Goal: Transaction & Acquisition: Purchase product/service

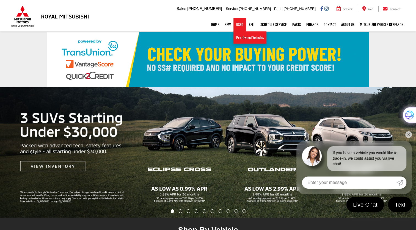
click at [235, 26] on link "Used" at bounding box center [240, 25] width 13 height 14
click at [410, 135] on link "✕" at bounding box center [409, 134] width 7 height 7
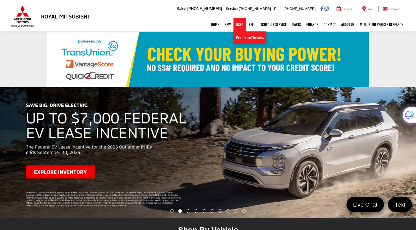
click at [236, 25] on link "Used" at bounding box center [240, 25] width 13 height 14
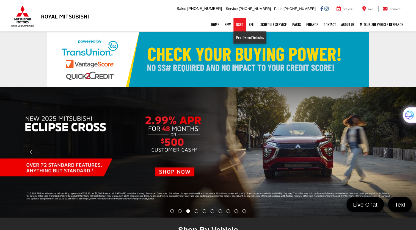
click at [243, 36] on link "Pre-Owned Vehicles" at bounding box center [250, 37] width 33 height 12
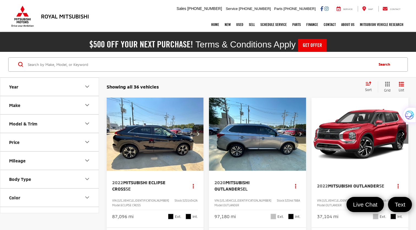
click at [87, 103] on icon "Make" at bounding box center [87, 105] width 7 height 7
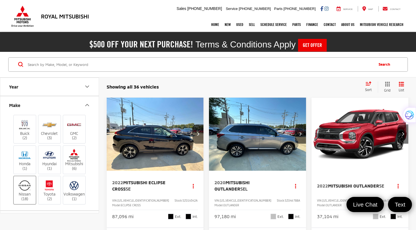
click at [21, 191] on label "Nissan (18)" at bounding box center [25, 190] width 22 height 22
click at [0, 0] on input "Nissan (18)" at bounding box center [0, 0] width 0 height 0
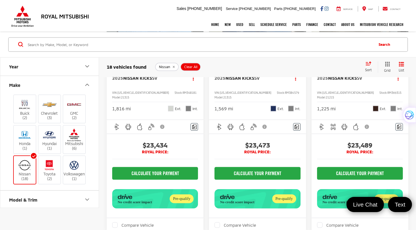
scroll to position [963, 0]
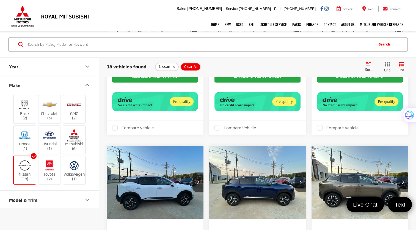
click at [194, 66] on span "Clear All" at bounding box center [190, 67] width 13 height 4
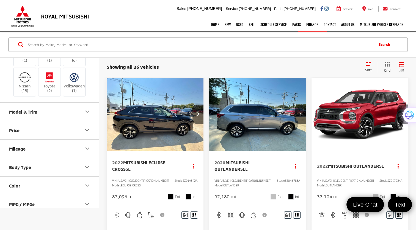
scroll to position [110, 0]
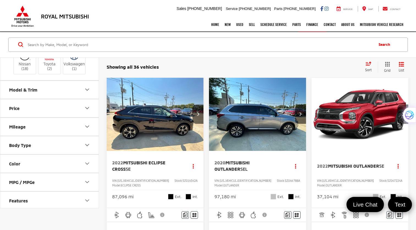
click at [87, 106] on icon "Price" at bounding box center [87, 108] width 7 height 7
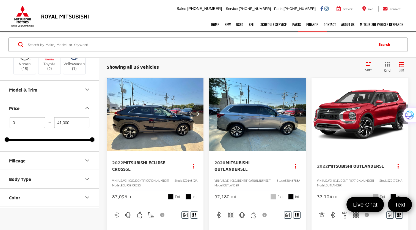
click at [77, 119] on input "41,000" at bounding box center [72, 122] width 36 height 11
type input "4"
type input "12,500"
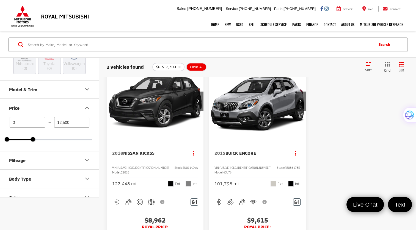
scroll to position [9, 0]
